Goal: Task Accomplishment & Management: Use online tool/utility

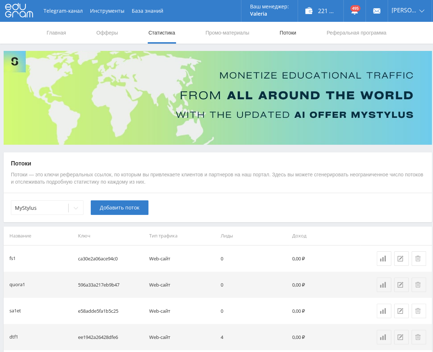
click at [285, 33] on link "Потоки" at bounding box center [288, 33] width 18 height 22
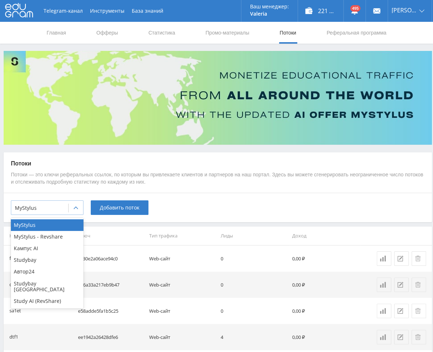
click at [72, 210] on div at bounding box center [76, 208] width 15 height 15
click at [41, 295] on div "Study AI (RevShare)" at bounding box center [47, 301] width 73 height 12
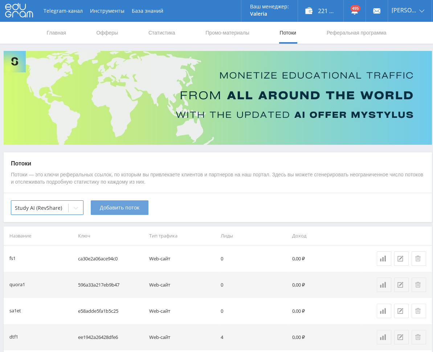
click at [122, 210] on span "Добавить поток" at bounding box center [120, 208] width 40 height 6
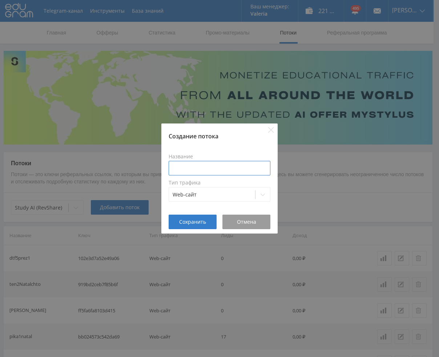
click at [210, 166] on input at bounding box center [220, 168] width 102 height 15
type input "pozd2dtfveo3"
click at [193, 224] on span "Сохранить" at bounding box center [192, 222] width 27 height 6
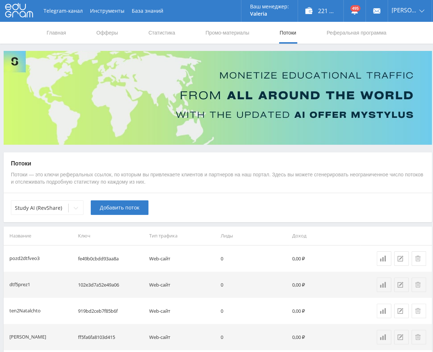
click at [114, 207] on span "Добавить поток" at bounding box center [120, 208] width 40 height 6
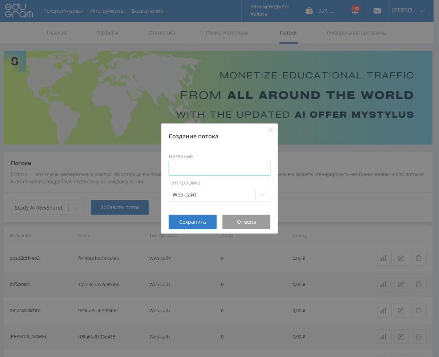
click at [179, 167] on input at bounding box center [220, 168] width 102 height 15
type input "pozd2dtfsuno"
click at [190, 218] on button "Сохранить" at bounding box center [193, 222] width 48 height 15
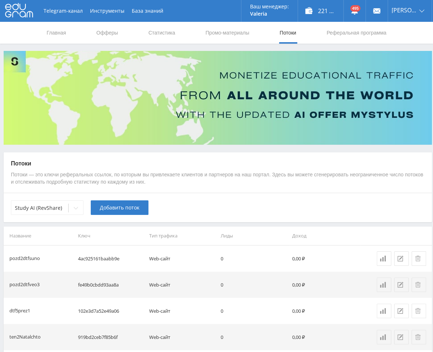
click at [110, 209] on span "Добавить поток" at bounding box center [120, 208] width 40 height 6
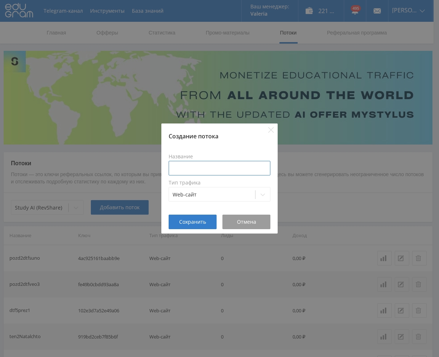
click at [187, 169] on input at bounding box center [220, 168] width 102 height 15
paste input "pozd2dtf"
type input "pozd2dtfgpt5"
click at [199, 220] on span "Сохранить" at bounding box center [192, 222] width 27 height 6
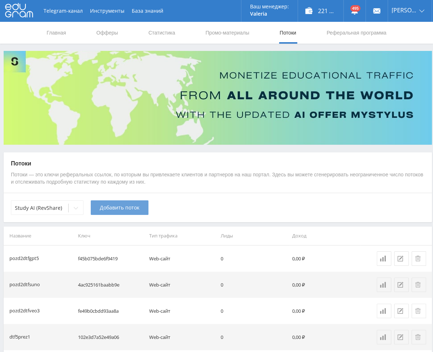
click at [109, 207] on span "Добавить поток" at bounding box center [120, 208] width 40 height 6
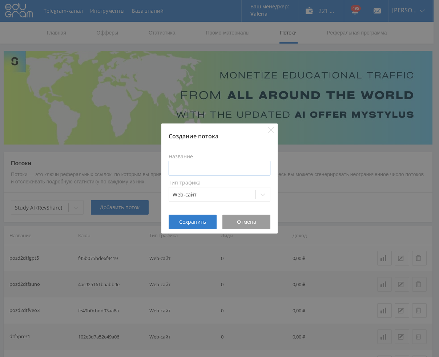
click at [181, 171] on input at bounding box center [220, 168] width 102 height 15
paste input "pozd2dtf"
type input "pozd2dtfozhiv"
click at [196, 220] on span "Сохранить" at bounding box center [192, 222] width 27 height 6
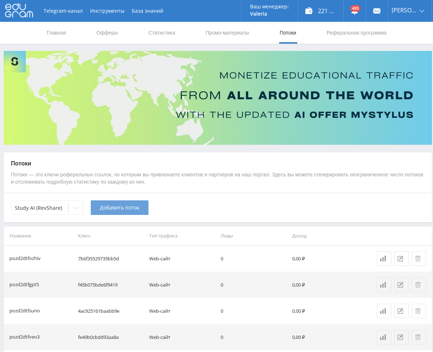
click at [109, 209] on span "Добавить поток" at bounding box center [120, 208] width 40 height 6
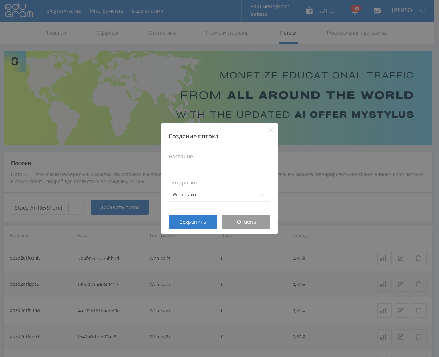
click at [210, 165] on input at bounding box center [220, 168] width 102 height 15
paste input "pozd2dtf"
type input "pozd2dtfnana"
click at [187, 225] on button "Сохранить" at bounding box center [193, 222] width 48 height 15
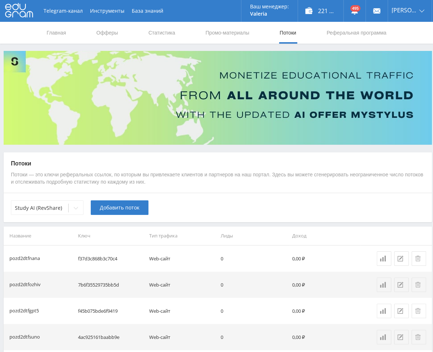
click at [118, 207] on span "Добавить поток" at bounding box center [120, 208] width 40 height 6
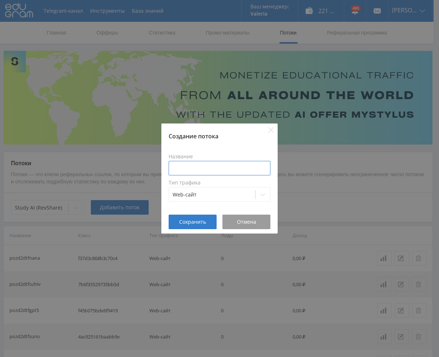
click at [212, 168] on input at bounding box center [220, 168] width 102 height 15
paste input "pozd2dtf"
type input "pozd2dtfaleph"
click at [183, 221] on span "Сохранить" at bounding box center [192, 222] width 27 height 6
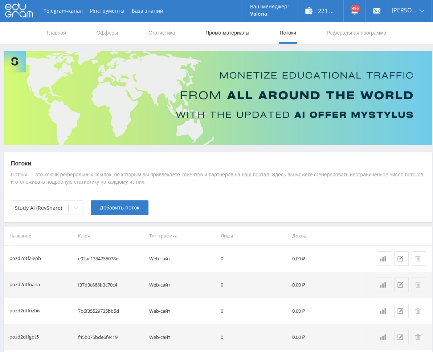
click at [225, 36] on link "Промо-материалы" at bounding box center [227, 33] width 45 height 22
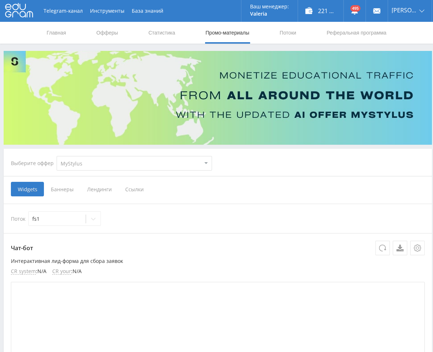
drag, startPoint x: 89, startPoint y: 161, endPoint x: 89, endPoint y: 166, distance: 5.1
click at [89, 161] on select "MyStylus MyStylus - Revshare Кампус AI Studybay Автор24 Studybay [GEOGRAPHIC_DA…" at bounding box center [134, 163] width 155 height 15
select select "376"
click at [57, 156] on select "MyStylus MyStylus - Revshare Кампус AI Studybay Автор24 Studybay [GEOGRAPHIC_DA…" at bounding box center [134, 163] width 155 height 15
select select "376"
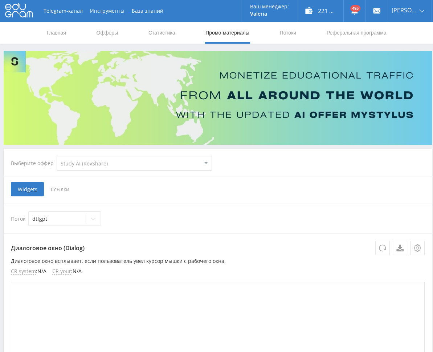
click at [65, 188] on span "Ссылки" at bounding box center [60, 189] width 32 height 15
click at [0, 0] on input "Ссылки" at bounding box center [0, 0] width 0 height 0
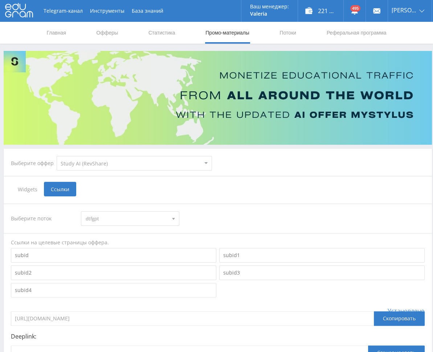
click at [173, 216] on div at bounding box center [173, 218] width 11 height 14
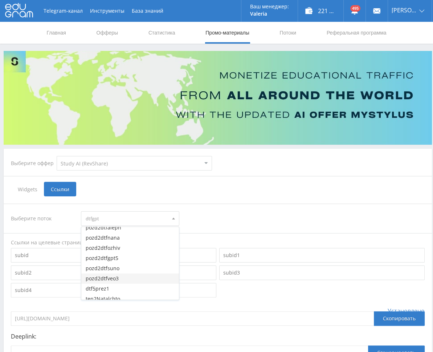
click at [122, 278] on button "pozd2dtfveo3" at bounding box center [129, 278] width 97 height 10
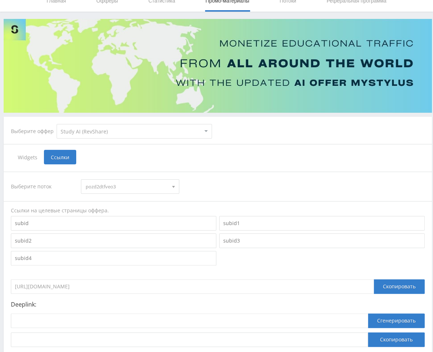
scroll to position [36, 0]
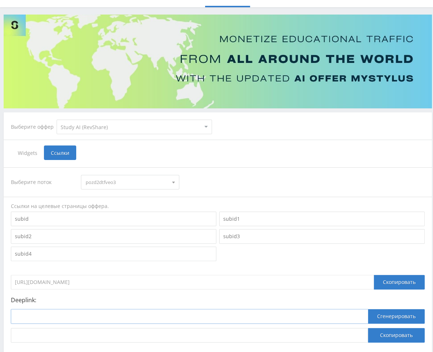
click at [192, 312] on input at bounding box center [189, 316] width 357 height 15
paste input "[URL]"
type input "[URL]"
click at [366, 318] on button "Сгенерировать" at bounding box center [396, 316] width 57 height 15
click at [366, 337] on button "Скопировать" at bounding box center [396, 335] width 57 height 15
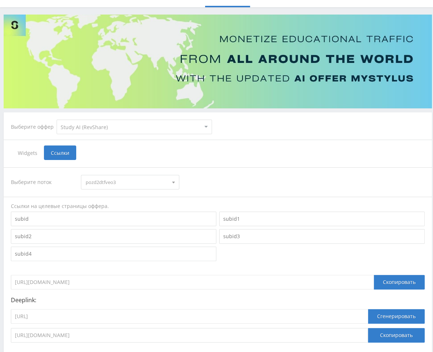
click at [141, 182] on span "pozd2dtfveo3" at bounding box center [127, 182] width 82 height 14
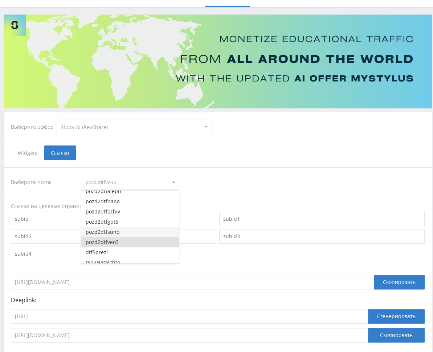
click at [123, 231] on button "pozd2dtfsuno" at bounding box center [129, 232] width 97 height 10
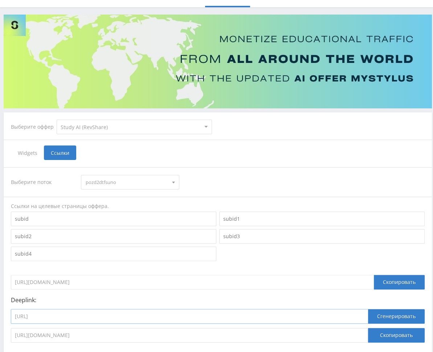
click at [111, 316] on input "[URL]" at bounding box center [189, 316] width 357 height 15
paste input "suno"
type input "[URL]"
click at [366, 316] on button "Сгенерировать" at bounding box center [396, 316] width 57 height 15
click at [366, 338] on button "Скопировать" at bounding box center [396, 335] width 57 height 15
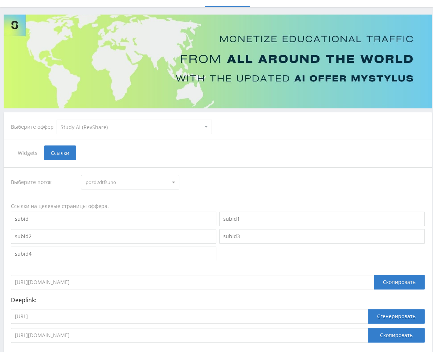
click at [139, 179] on span "pozd2dtfsuno" at bounding box center [127, 182] width 82 height 14
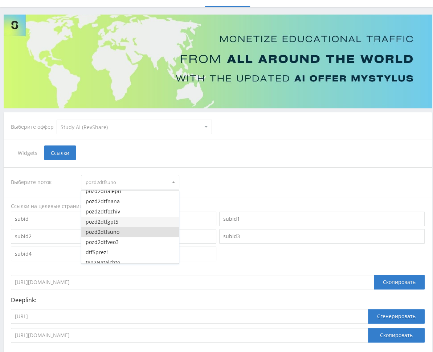
click at [129, 219] on button "pozd2dtfgpt5" at bounding box center [129, 221] width 97 height 10
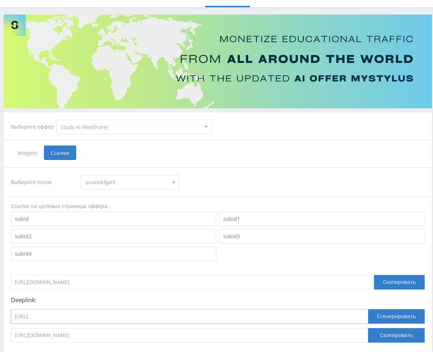
click at [126, 316] on input "[URL]" at bounding box center [189, 316] width 357 height 15
paste input "chat_gpt5"
type input "[URL]"
click at [366, 321] on button "Сгенерировать" at bounding box center [396, 316] width 57 height 15
click at [366, 335] on button "Скопировать" at bounding box center [396, 335] width 57 height 15
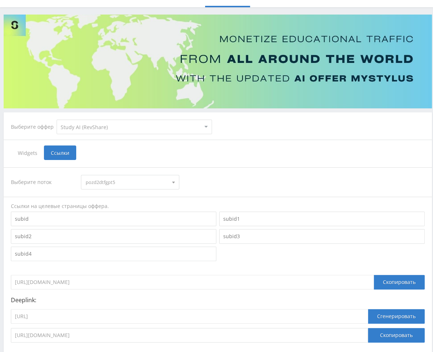
click at [112, 181] on span "pozd2dtfgpt5" at bounding box center [127, 182] width 82 height 14
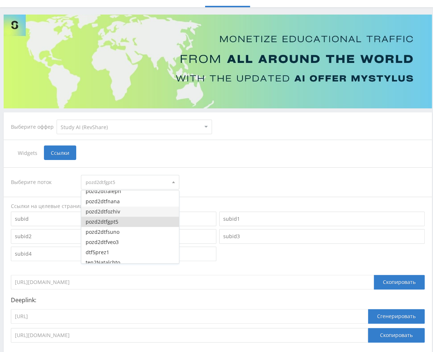
click at [117, 211] on button "pozd2dtfozhiv" at bounding box center [129, 211] width 97 height 10
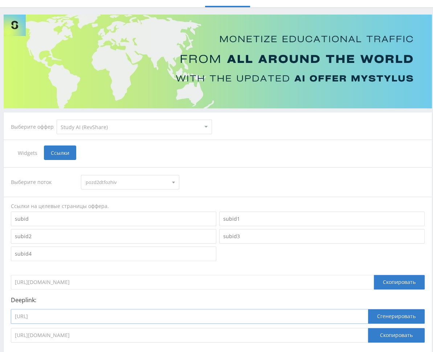
click at [102, 313] on input "[URL]" at bounding box center [189, 316] width 357 height 15
paste input "animating_image"
type input "[URL]"
click at [366, 315] on button "Сгенерировать" at bounding box center [396, 316] width 57 height 15
click at [366, 337] on button "Скопировать" at bounding box center [396, 335] width 57 height 15
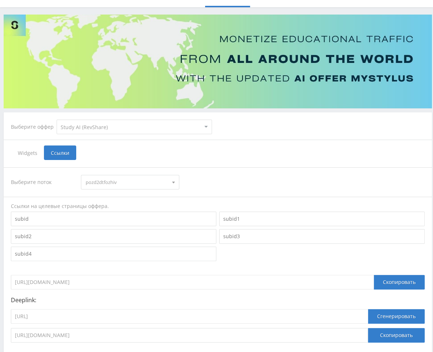
click at [120, 183] on span "pozd2dtfozhiv" at bounding box center [127, 182] width 82 height 14
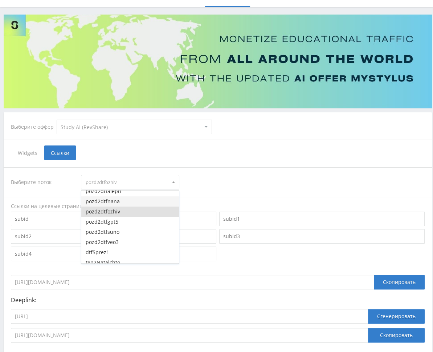
click at [120, 202] on button "pozd2dtfnana" at bounding box center [129, 201] width 97 height 10
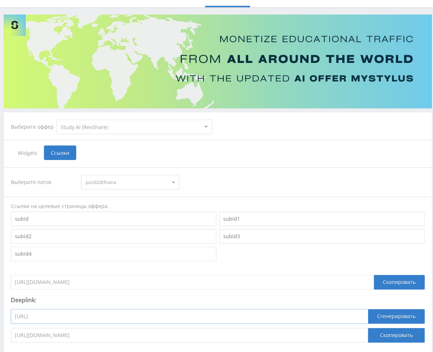
click at [97, 315] on input "[URL]" at bounding box center [189, 316] width 357 height 15
paste input "google"
type input "[URL]"
click at [366, 320] on button "Сгенерировать" at bounding box center [396, 316] width 57 height 15
click at [366, 332] on button "Скопировать" at bounding box center [396, 335] width 57 height 15
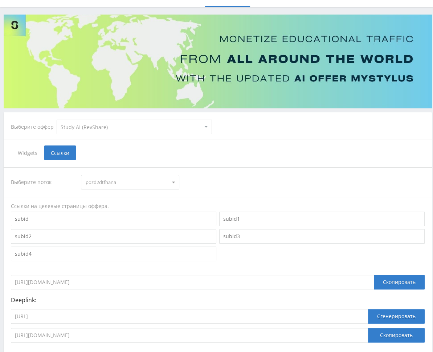
click at [124, 182] on span "pozd2dtfnana" at bounding box center [127, 182] width 82 height 14
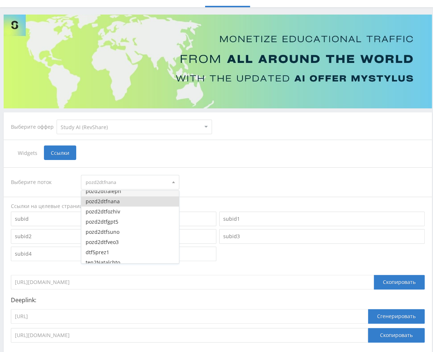
click at [124, 194] on button "pozd2dtfaleph" at bounding box center [129, 191] width 97 height 10
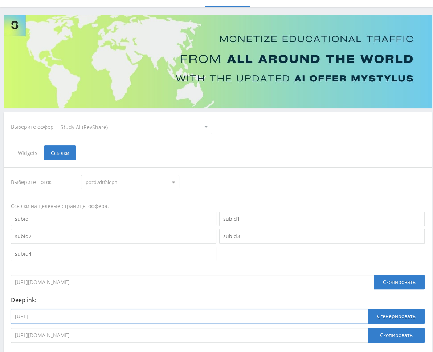
click at [113, 318] on input "[URL]" at bounding box center [189, 316] width 357 height 15
paste input "ttps://[URL]"
type input "ttps://[URL]"
click at [366, 313] on button "Сгенерировать" at bounding box center [396, 316] width 57 height 15
click at [366, 332] on button "Скопировать" at bounding box center [396, 335] width 57 height 15
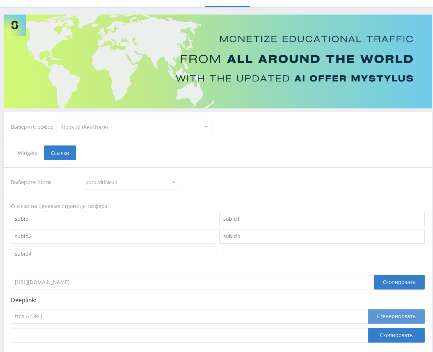
click at [366, 317] on button "Сгенерировать" at bounding box center [396, 316] width 57 height 15
click at [239, 311] on input "ttps://[URL]" at bounding box center [189, 316] width 357 height 15
click at [15, 316] on input "ttps://[URL]" at bounding box center [189, 316] width 357 height 15
type input "[URL]"
click at [366, 319] on button "Сгенерировать" at bounding box center [396, 316] width 57 height 15
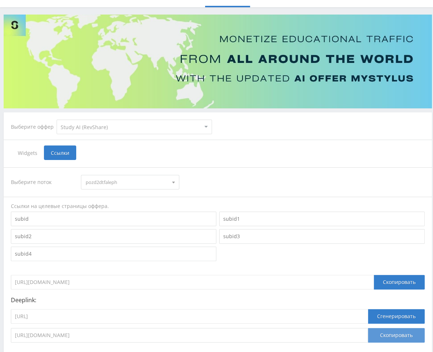
click at [366, 335] on button "Скопировать" at bounding box center [396, 335] width 57 height 15
